Goal: Transaction & Acquisition: Purchase product/service

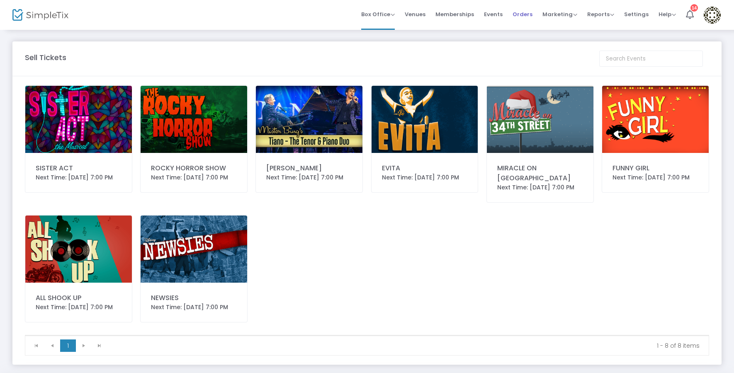
click at [528, 14] on span "Orders" at bounding box center [523, 14] width 20 height 21
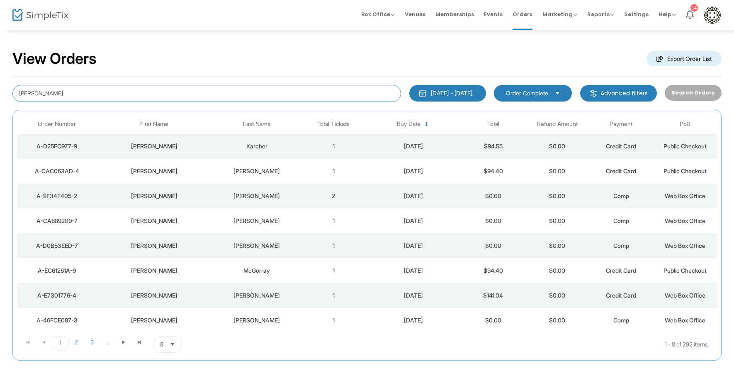
click at [142, 85] on input "carol" at bounding box center [206, 93] width 389 height 17
click at [136, 91] on input "carol" at bounding box center [206, 93] width 389 height 17
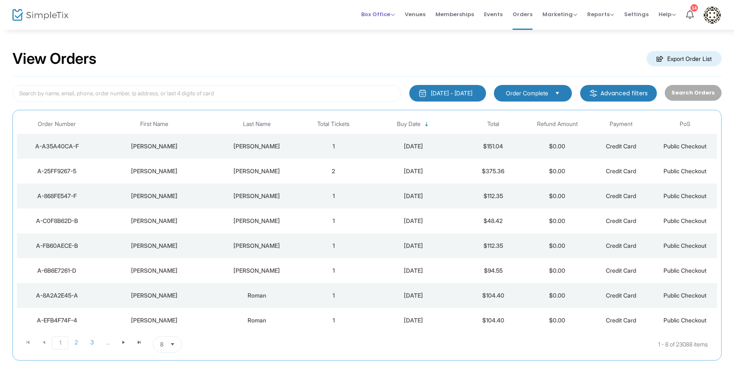
click at [373, 12] on span "Box Office" at bounding box center [378, 14] width 34 height 8
click at [374, 29] on li "Sell Tickets" at bounding box center [390, 28] width 59 height 16
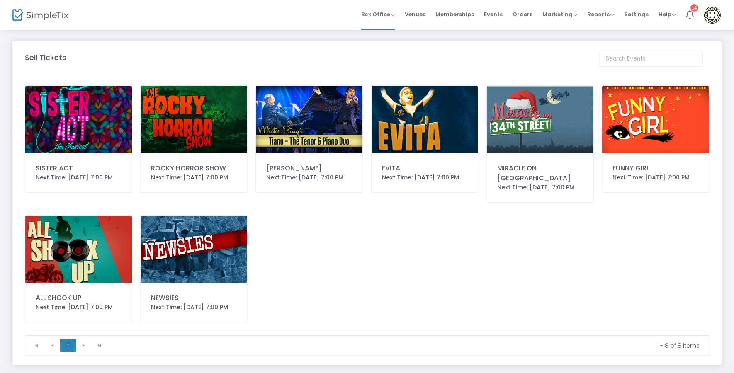
click at [84, 119] on img at bounding box center [78, 119] width 107 height 67
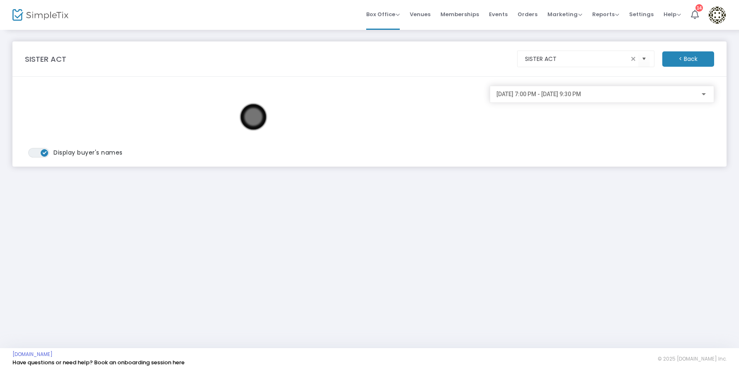
click at [705, 95] on div at bounding box center [704, 94] width 4 height 2
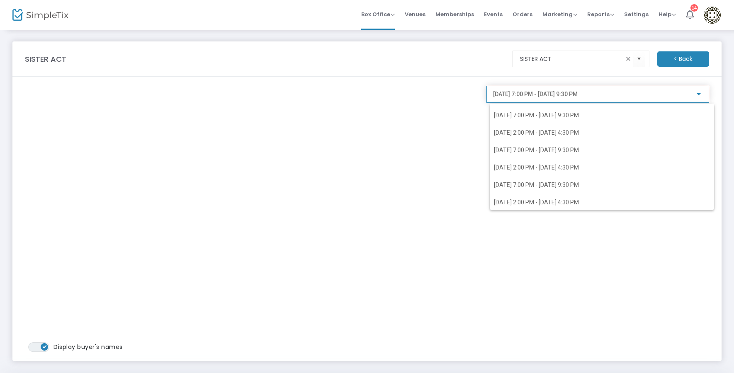
scroll to position [33, 0]
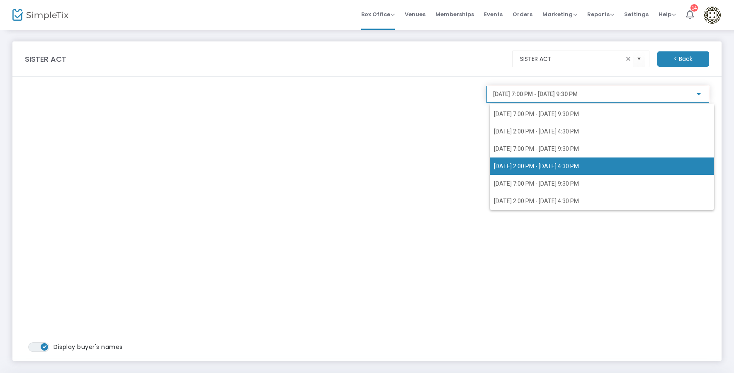
click at [526, 163] on span "8/23/2025 @ 2:00 PM - 8/23/2025 @ 4:30 PM" at bounding box center [536, 166] width 85 height 7
